Goal: Information Seeking & Learning: Learn about a topic

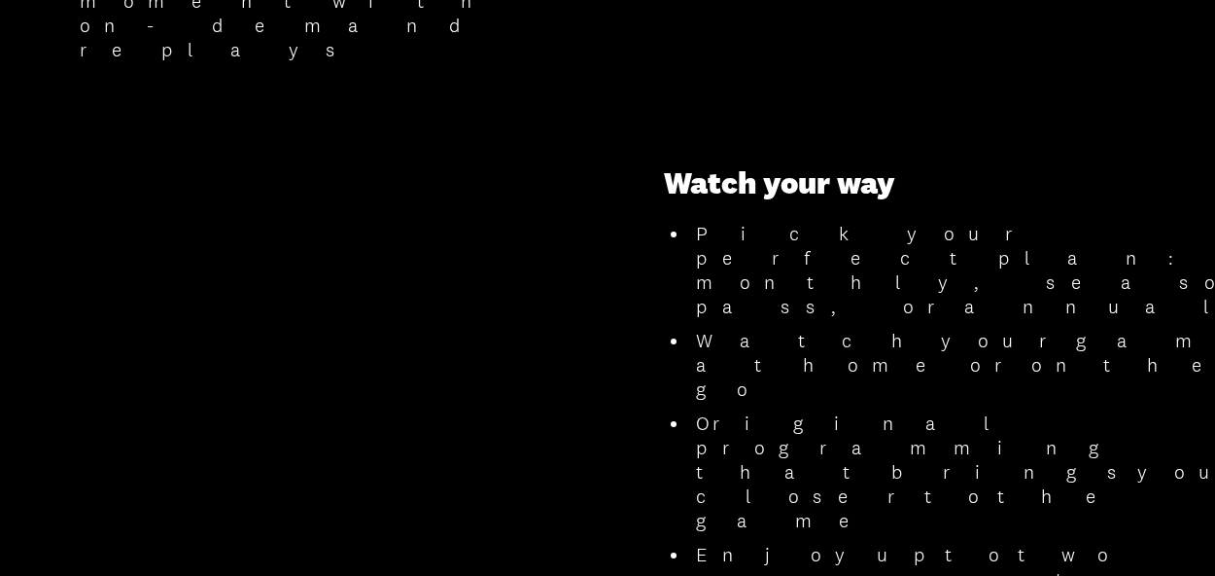
scroll to position [1944, 0]
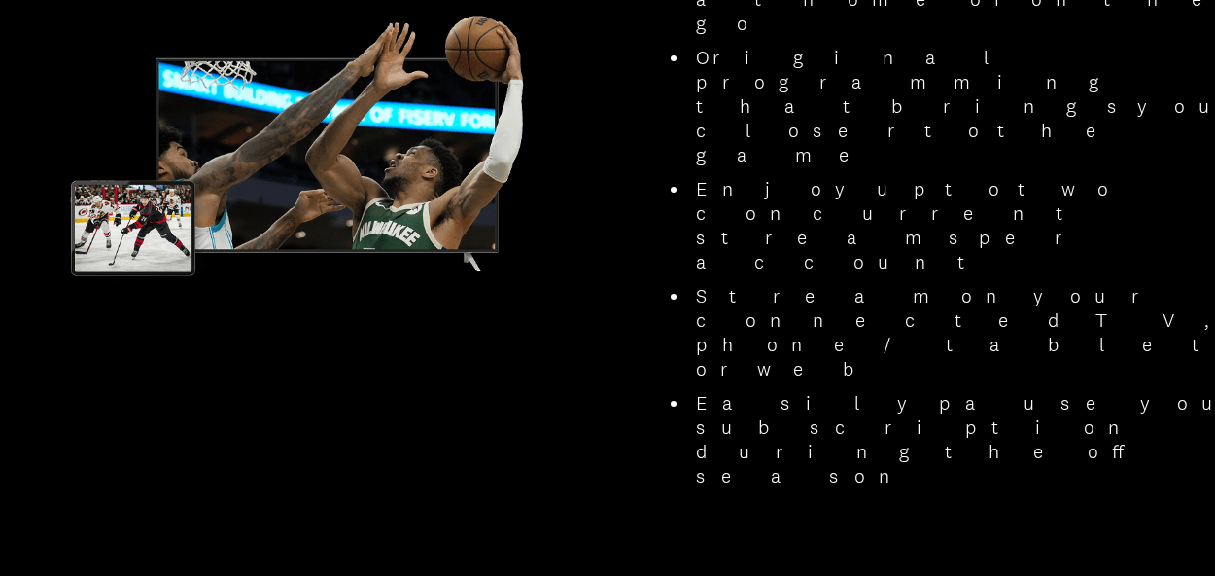
scroll to position [2333, 0]
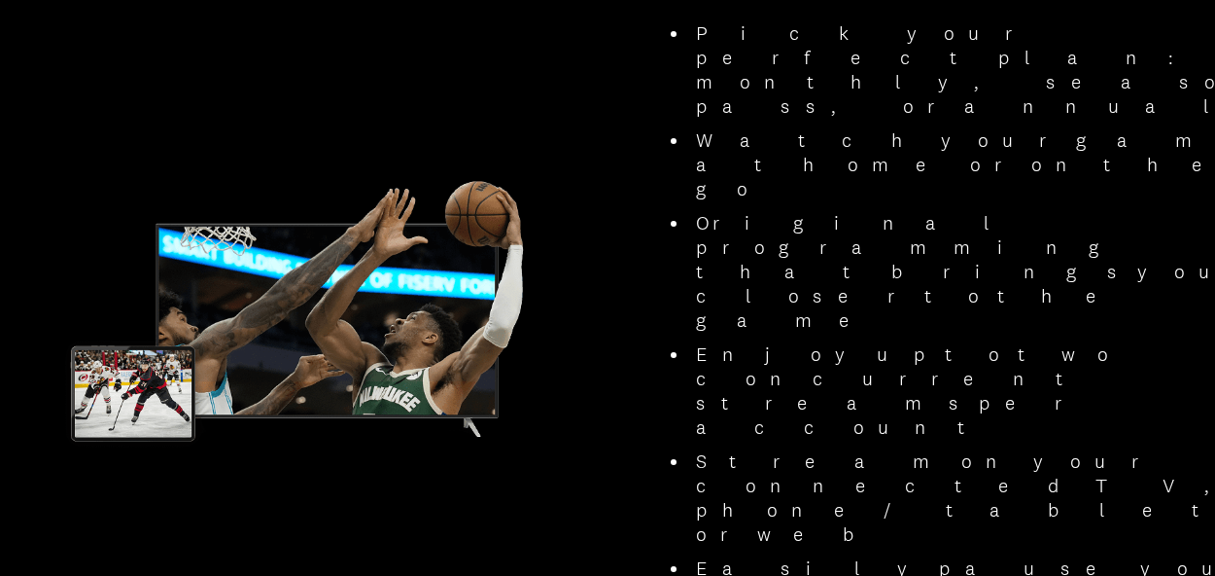
scroll to position [2139, 0]
